Goal: Information Seeking & Learning: Learn about a topic

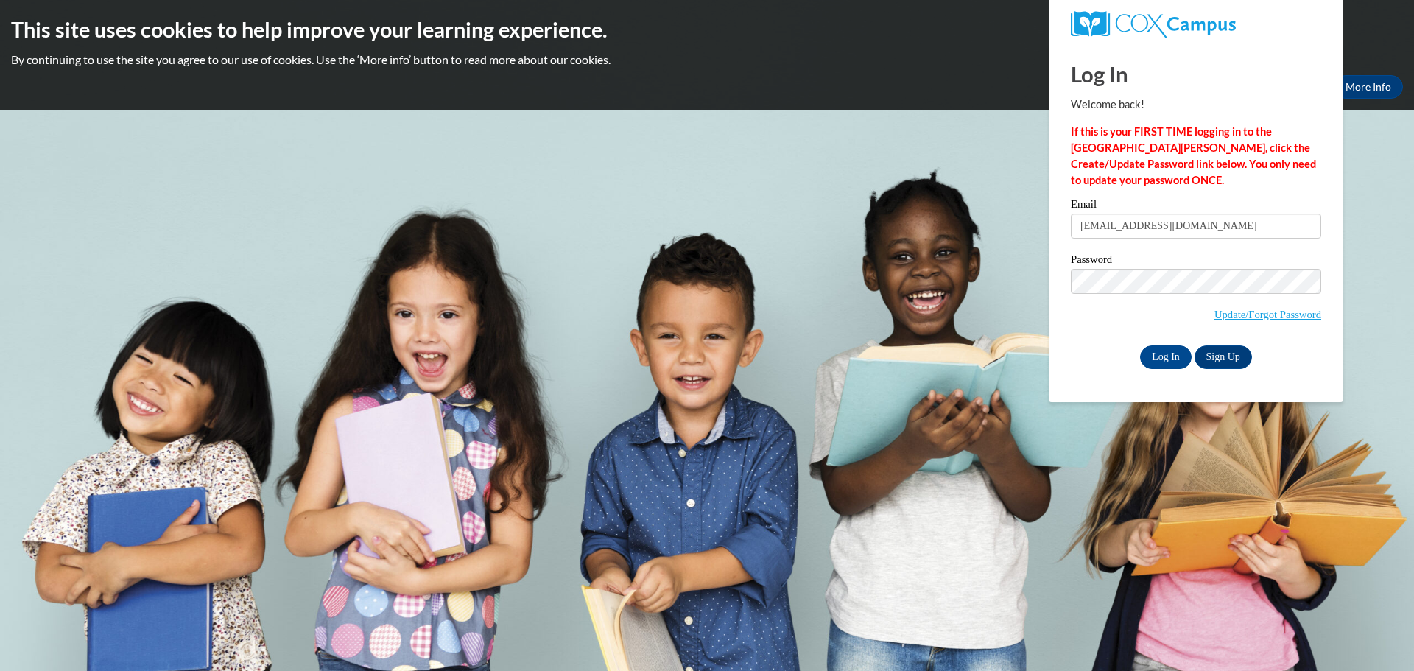
click at [1160, 351] on input "Log In" at bounding box center [1166, 357] width 52 height 24
click at [1205, 227] on input "ramonawise67@gmail.com" at bounding box center [1195, 226] width 250 height 25
click at [1101, 340] on div "Email ramonawise67@gmail.com Password Update/Forgot Password Log In Sign Up OR" at bounding box center [1195, 283] width 250 height 169
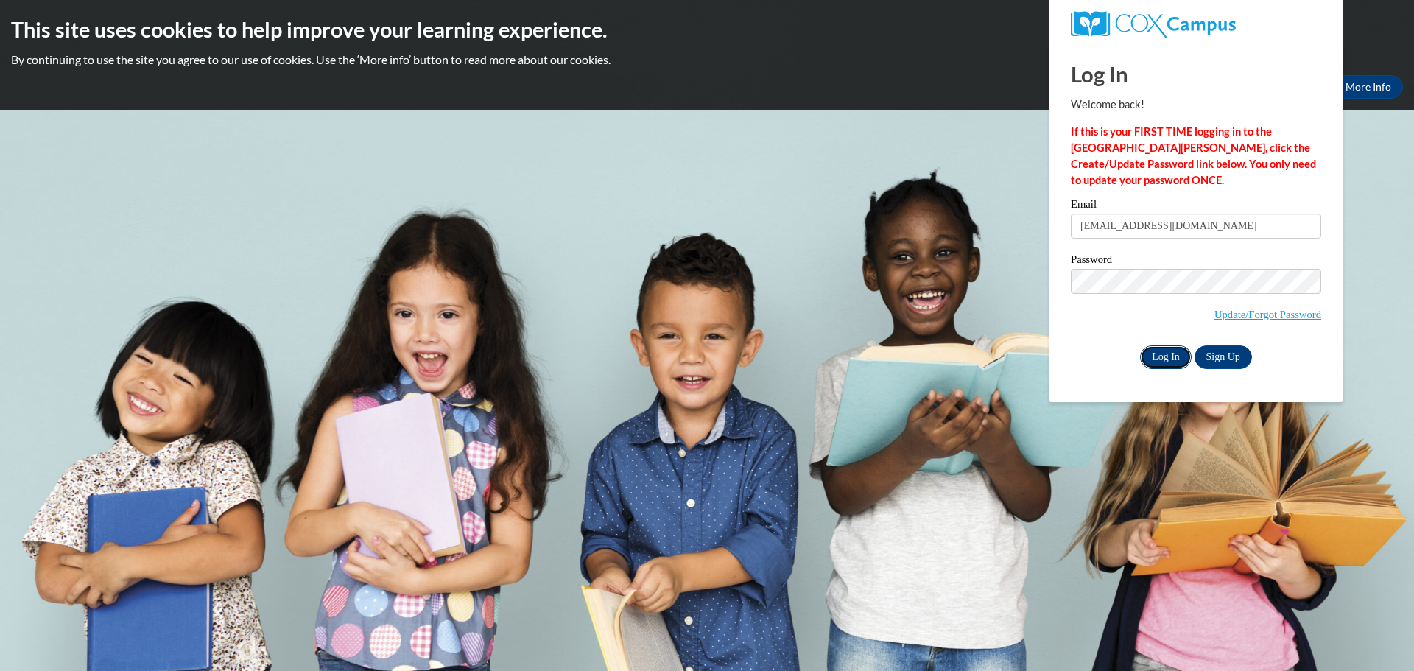
click at [1167, 350] on input "Log In" at bounding box center [1166, 357] width 52 height 24
click at [1076, 334] on div "Password Update/Forgot Password" at bounding box center [1195, 297] width 250 height 87
click at [1079, 333] on div "Password Update/Forgot Password" at bounding box center [1195, 297] width 250 height 87
click at [1165, 351] on input "Log In" at bounding box center [1166, 357] width 52 height 24
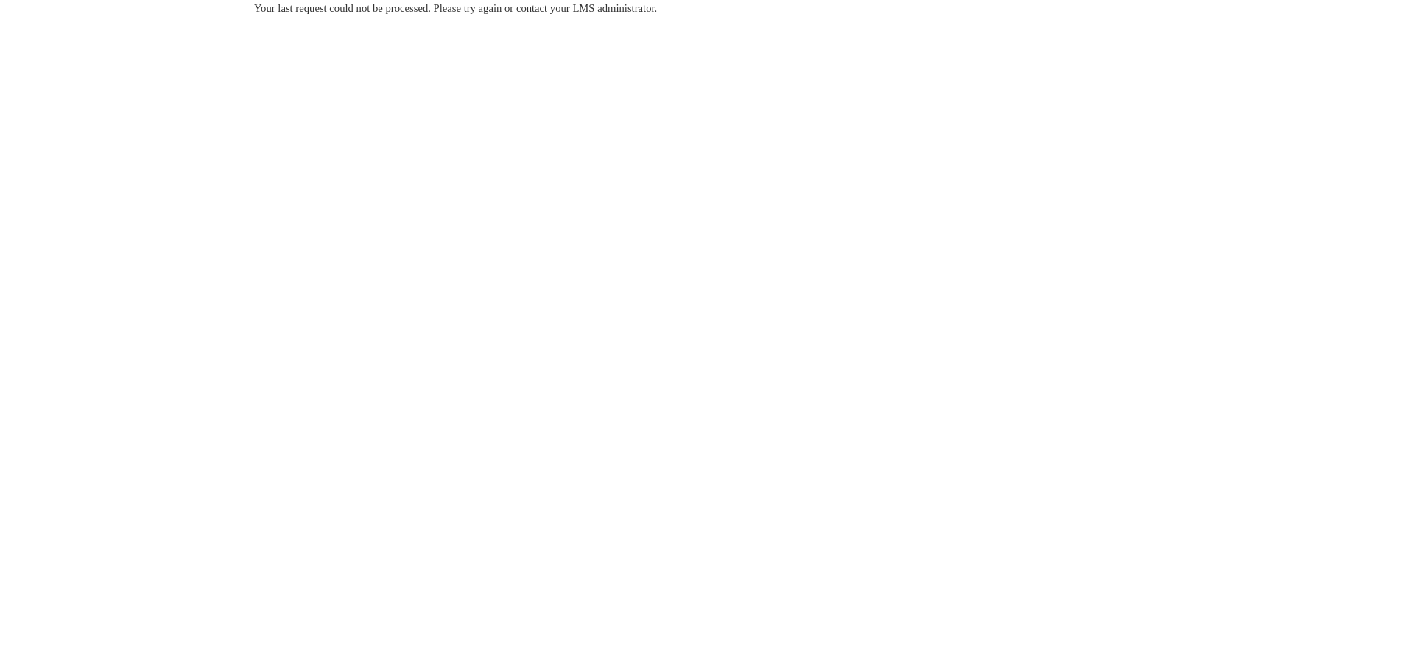
click at [1025, 232] on body "Your last request could not be processed. Please try again or contact your LMS …" at bounding box center [707, 335] width 1414 height 671
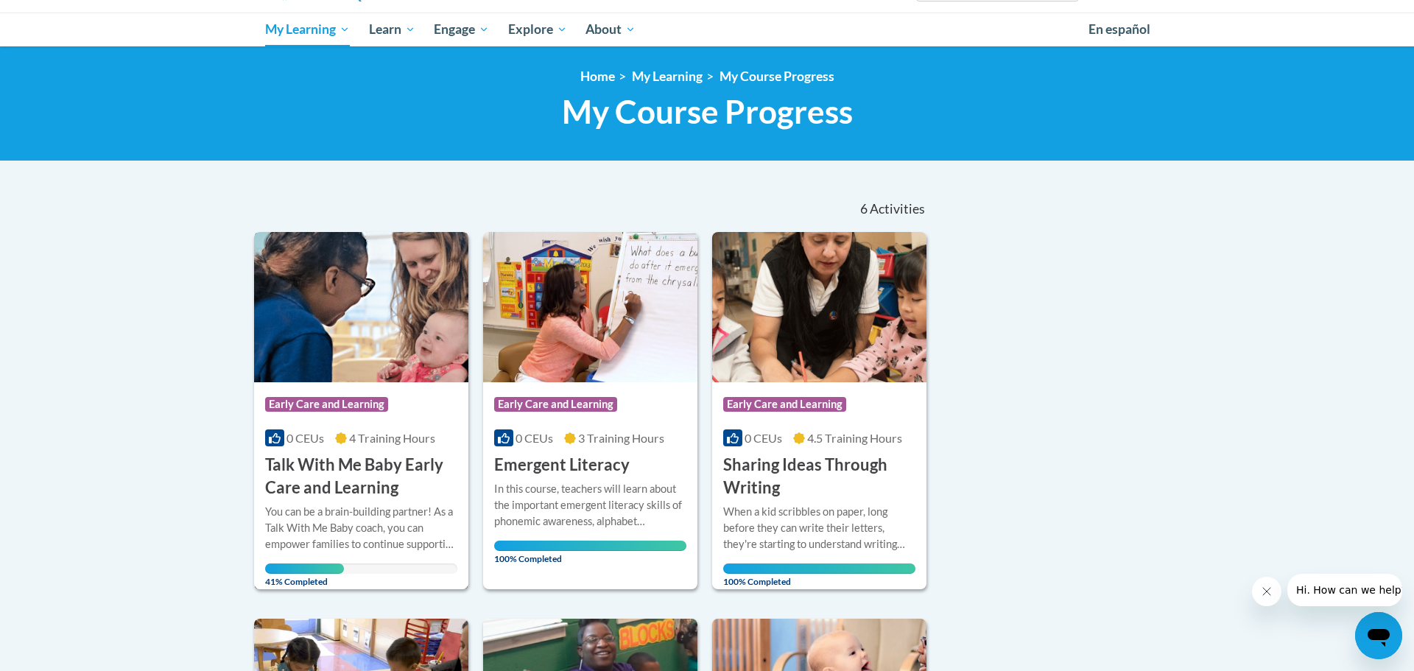
click at [317, 397] on span "Early Care and Learning" at bounding box center [326, 404] width 123 height 15
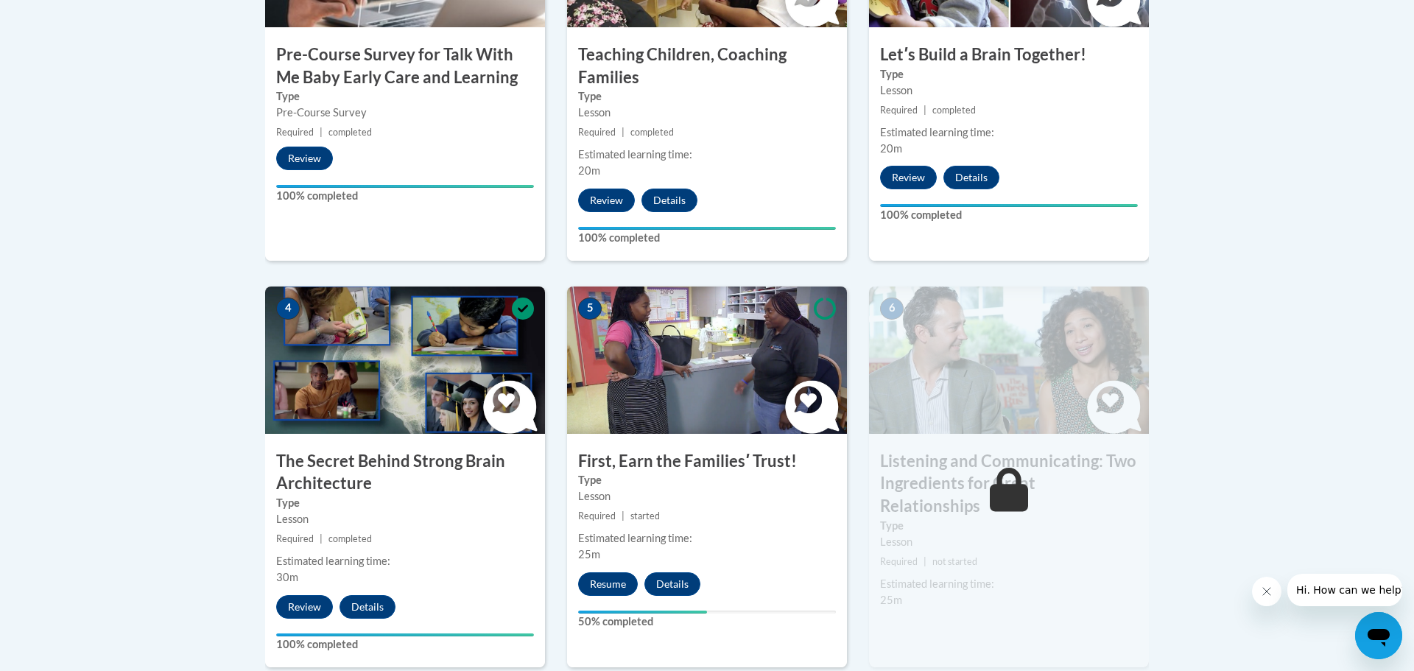
scroll to position [618, 0]
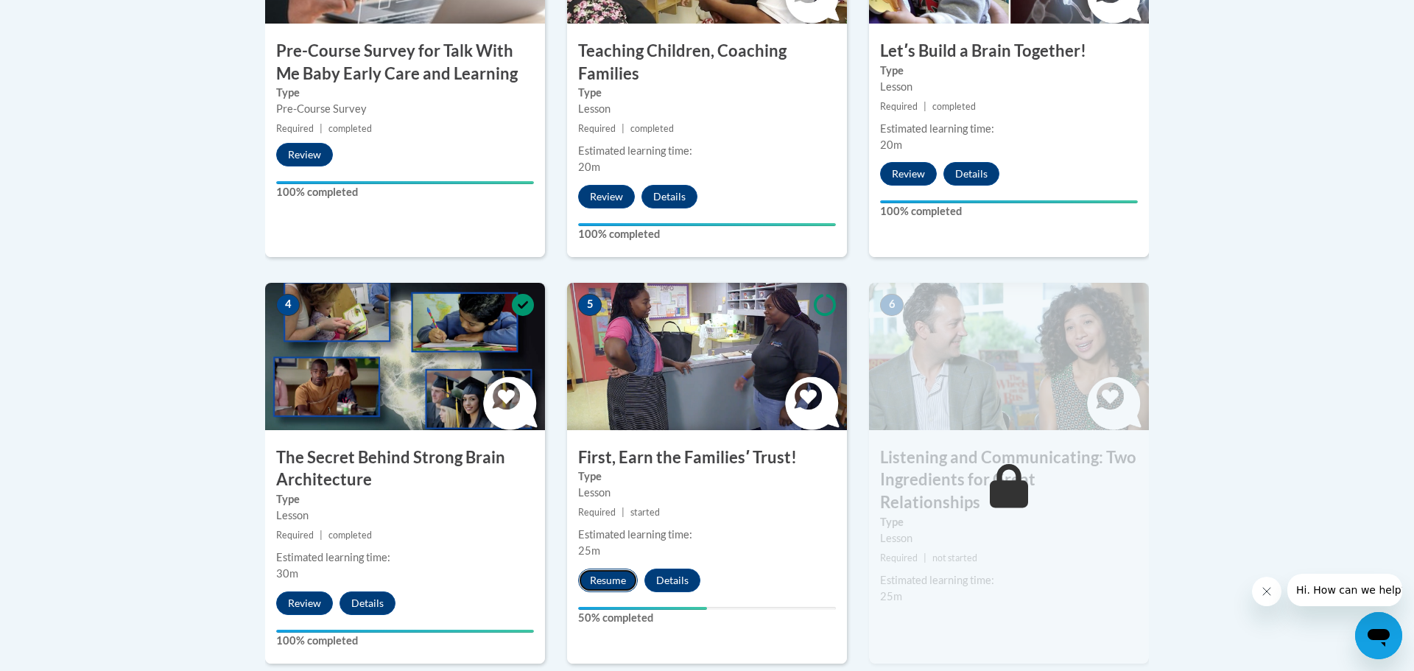
click at [602, 574] on button "Resume" at bounding box center [608, 580] width 60 height 24
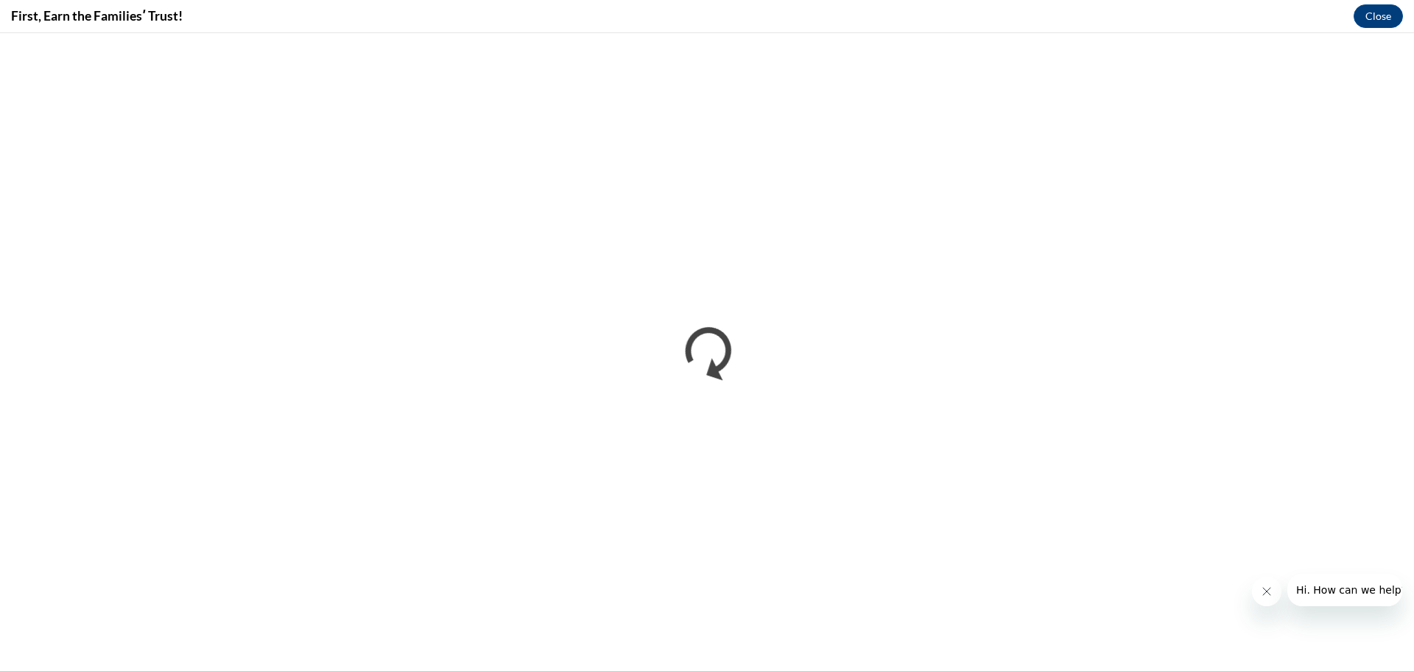
scroll to position [0, 0]
